Goal: Information Seeking & Learning: Check status

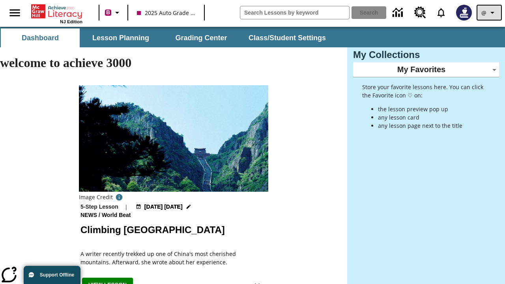
click at [489, 13] on icon "Profile/Settings" at bounding box center [492, 12] width 9 height 9
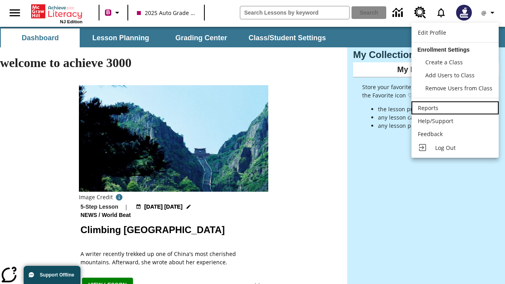
click at [455, 108] on div "Reports" at bounding box center [455, 108] width 75 height 8
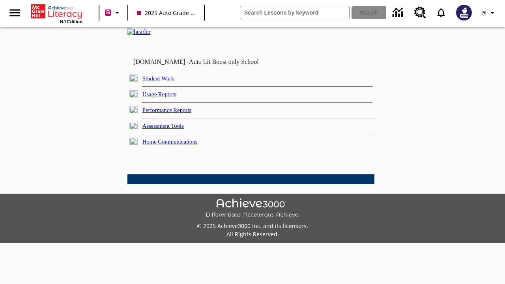
click at [176, 113] on link "Performance Reports" at bounding box center [166, 110] width 49 height 6
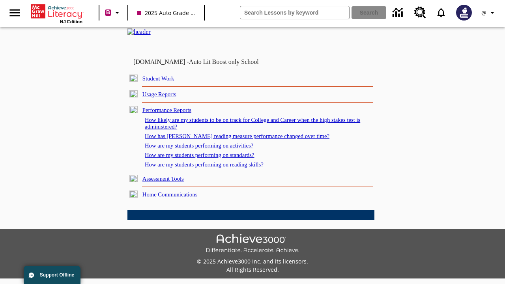
click at [212, 168] on link "How are my students performing on reading skills?" at bounding box center [204, 164] width 119 height 6
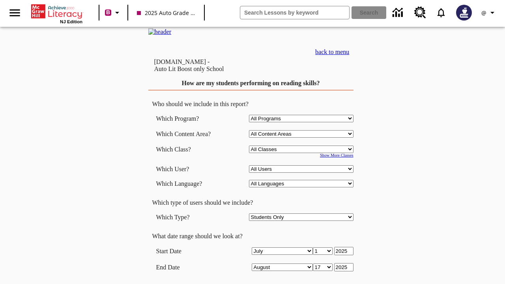
select select "4"
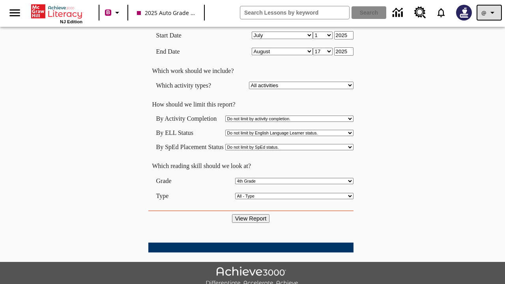
click at [489, 13] on icon "Profile/Settings" at bounding box center [492, 12] width 9 height 9
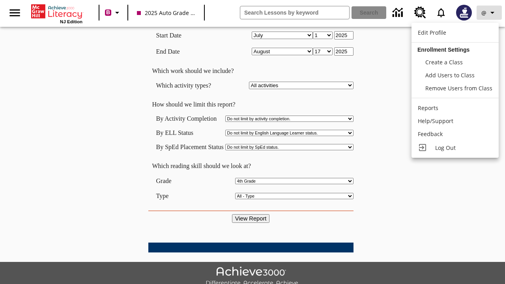
scroll to position [0, 0]
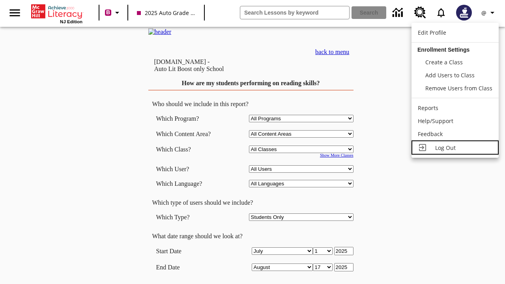
click at [455, 148] on span "Log Out" at bounding box center [445, 147] width 21 height 7
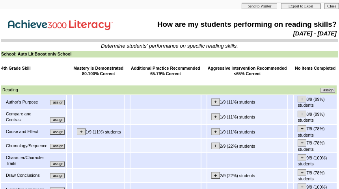
click at [64, 105] on input "assign" at bounding box center [57, 102] width 15 height 5
